Goal: Information Seeking & Learning: Learn about a topic

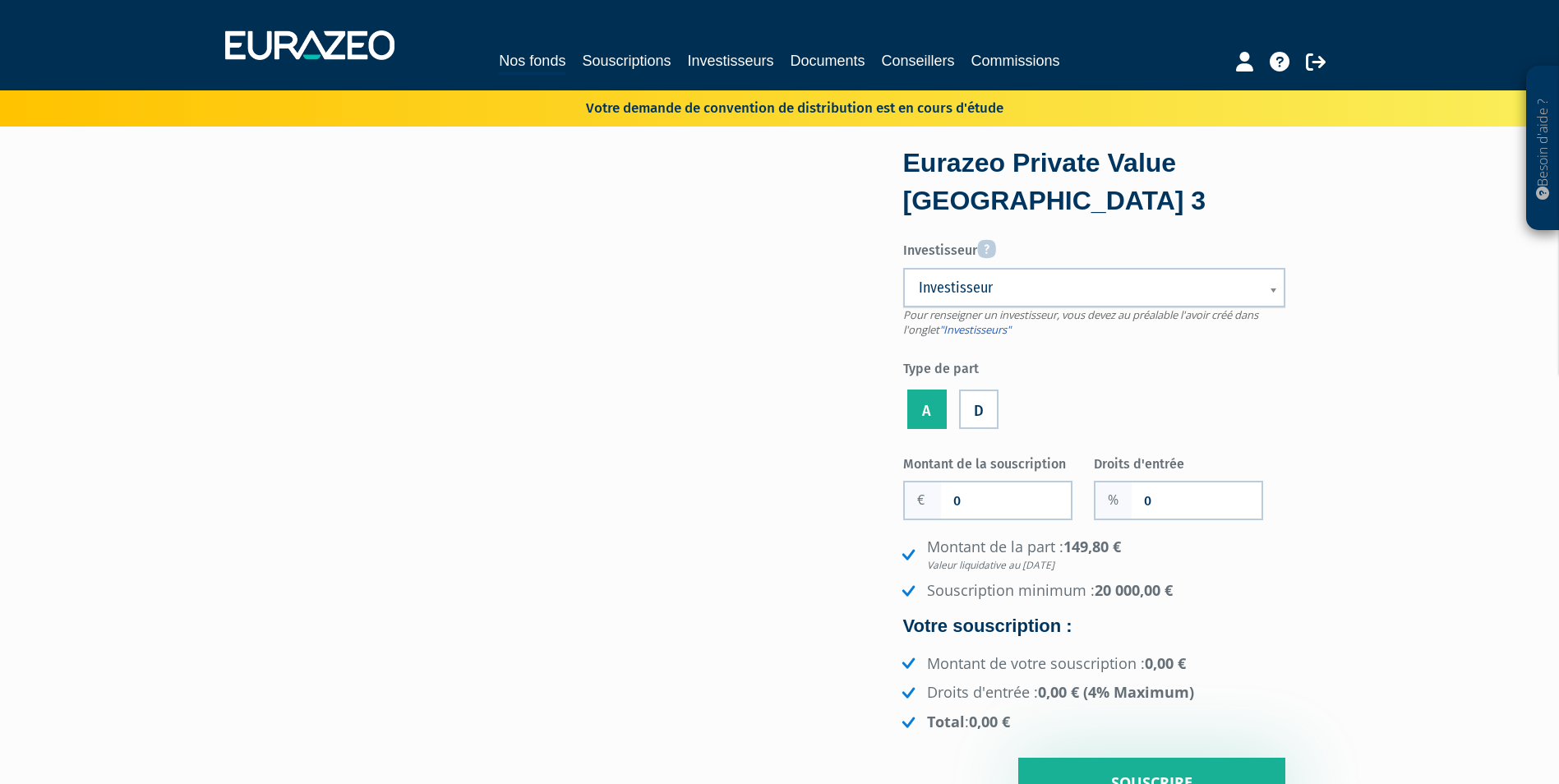
scroll to position [5183, 0]
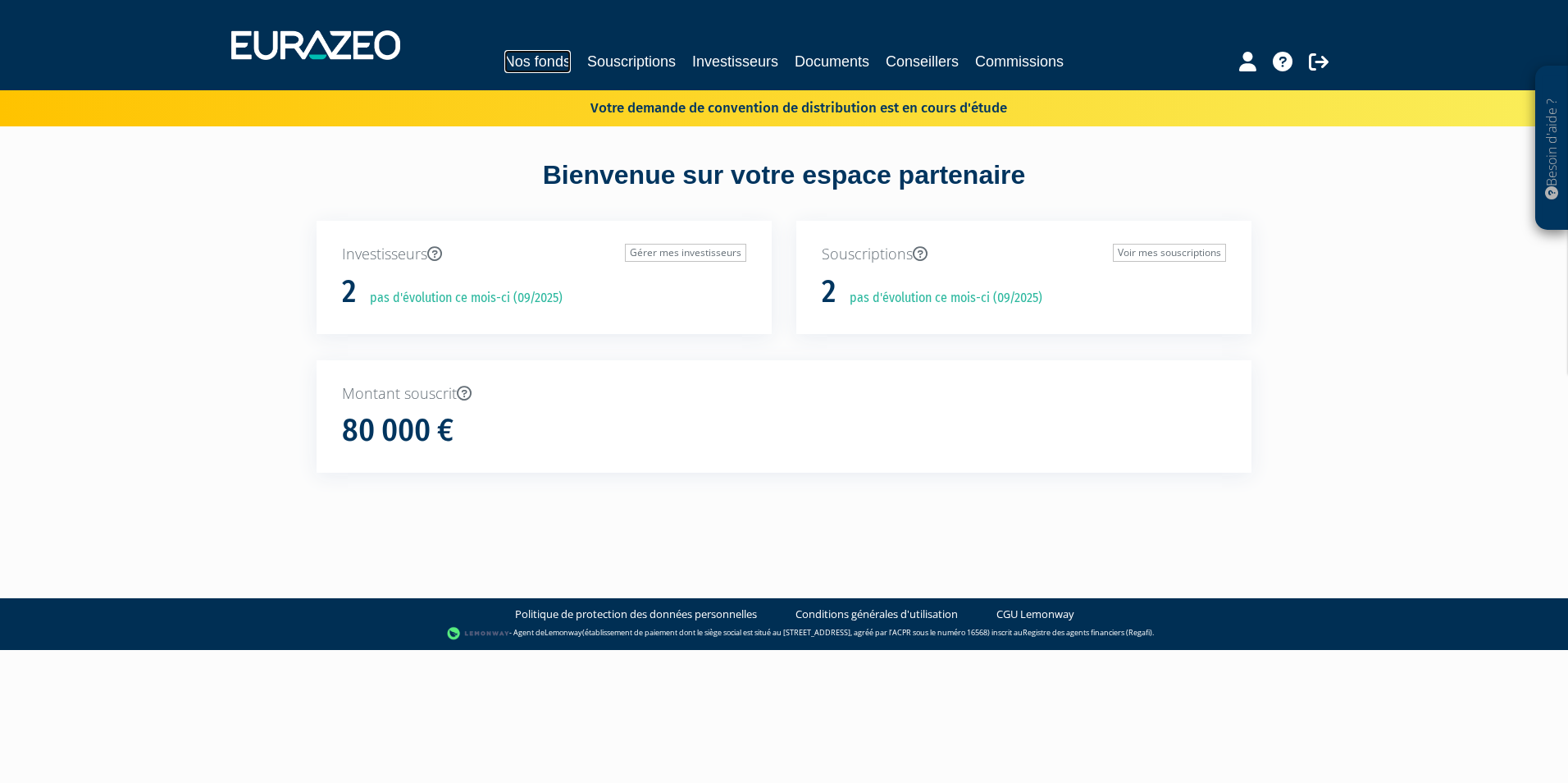
click at [541, 63] on link "Nos fonds" at bounding box center [537, 61] width 67 height 23
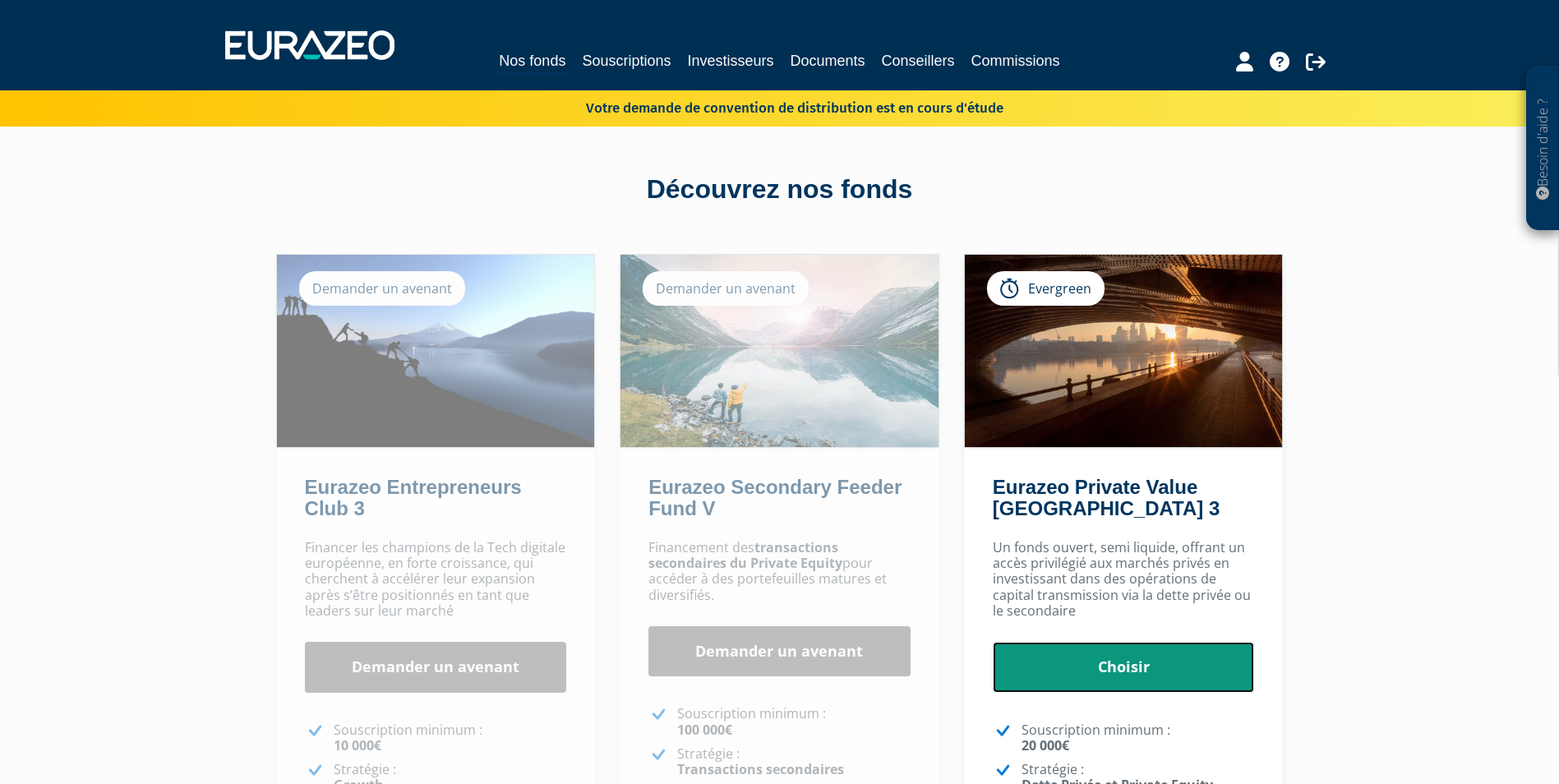
click at [1215, 676] on link "Choisir" at bounding box center [1123, 666] width 262 height 51
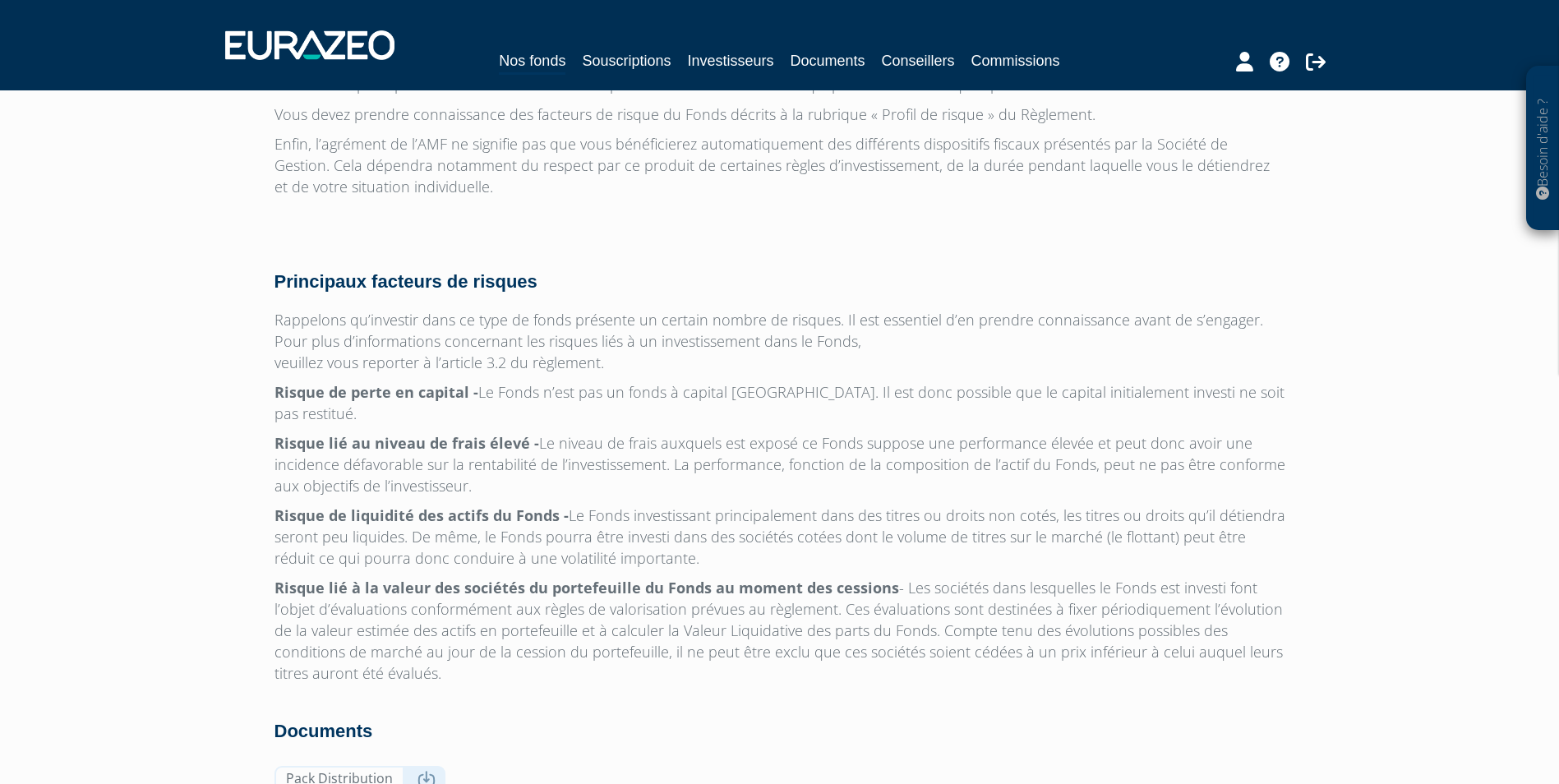
scroll to position [5183, 0]
